Goal: Task Accomplishment & Management: Manage account settings

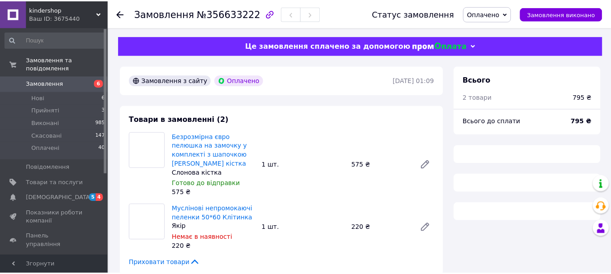
scroll to position [114, 0]
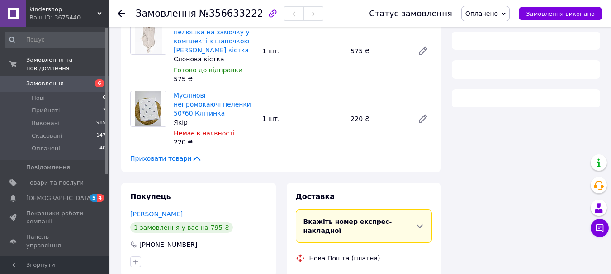
drag, startPoint x: 62, startPoint y: 72, endPoint x: 52, endPoint y: 75, distance: 11.2
click at [62, 80] on span "Замовлення" at bounding box center [54, 84] width 57 height 8
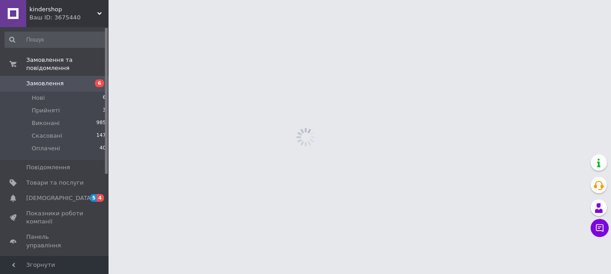
click at [51, 80] on span "Замовлення" at bounding box center [45, 84] width 38 height 8
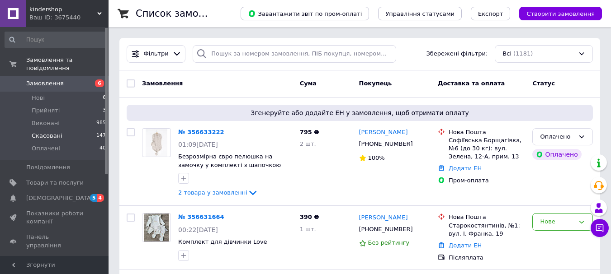
click at [33, 92] on li "Нові 6" at bounding box center [55, 98] width 111 height 13
click at [33, 94] on span "Нові" at bounding box center [38, 98] width 13 height 8
click at [44, 107] on span "Прийняті" at bounding box center [46, 111] width 28 height 8
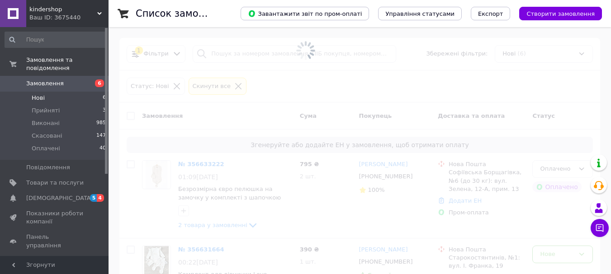
click at [46, 80] on span "Замовлення" at bounding box center [45, 84] width 38 height 8
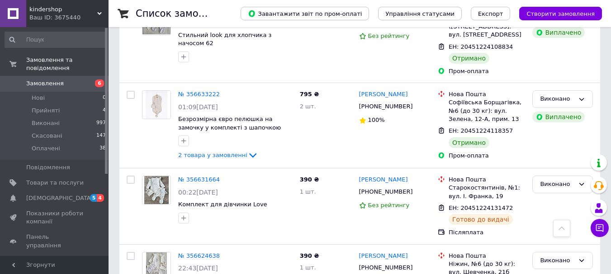
scroll to position [19, 0]
